Goal: Transaction & Acquisition: Book appointment/travel/reservation

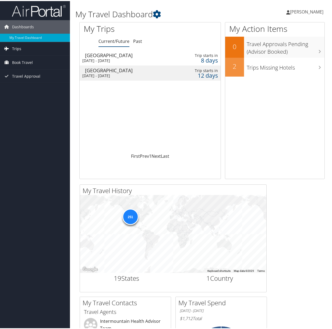
click at [29, 49] on link "Trips" at bounding box center [35, 47] width 70 height 13
click at [26, 56] on link "Current/Future Trips" at bounding box center [35, 58] width 70 height 8
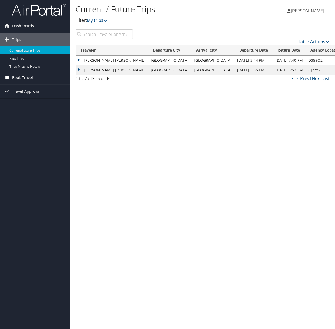
click at [18, 78] on span "Book Travel" at bounding box center [22, 77] width 21 height 13
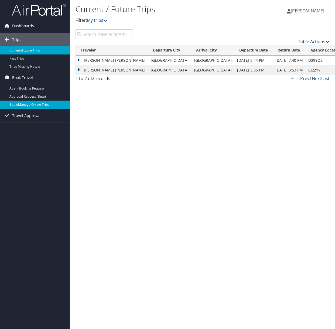
click at [18, 106] on link "Book/Manage Online Trips" at bounding box center [35, 104] width 70 height 8
click at [39, 105] on link "Book/Manage Online Trips" at bounding box center [35, 104] width 70 height 8
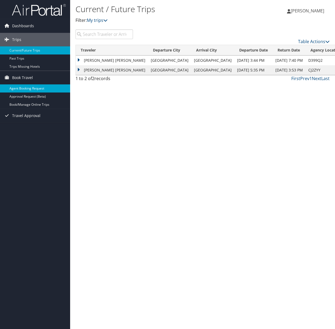
click at [32, 87] on link "Agent Booking Request" at bounding box center [35, 88] width 70 height 8
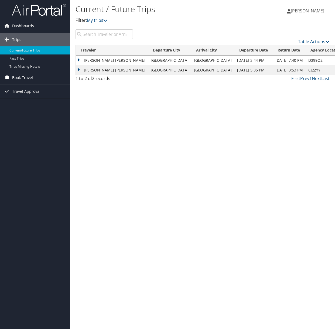
click at [12, 77] on span "Book Travel" at bounding box center [22, 77] width 21 height 13
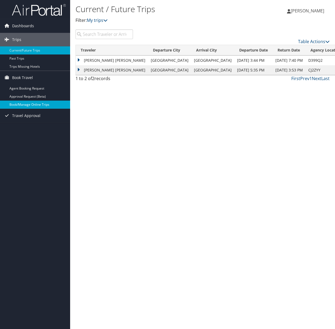
click at [18, 101] on link "Book/Manage Online Trips" at bounding box center [35, 104] width 70 height 8
